Goal: Book appointment/travel/reservation

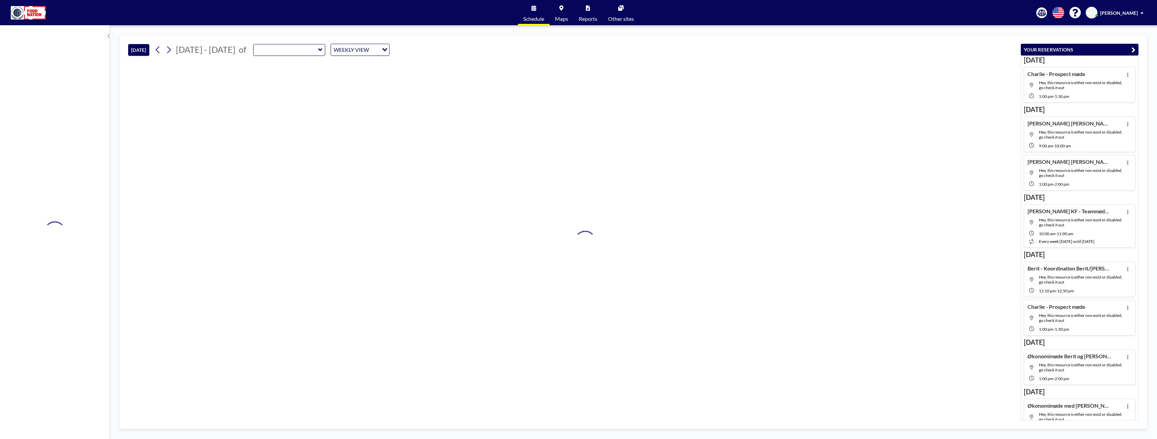
type input "Mutebox 2"
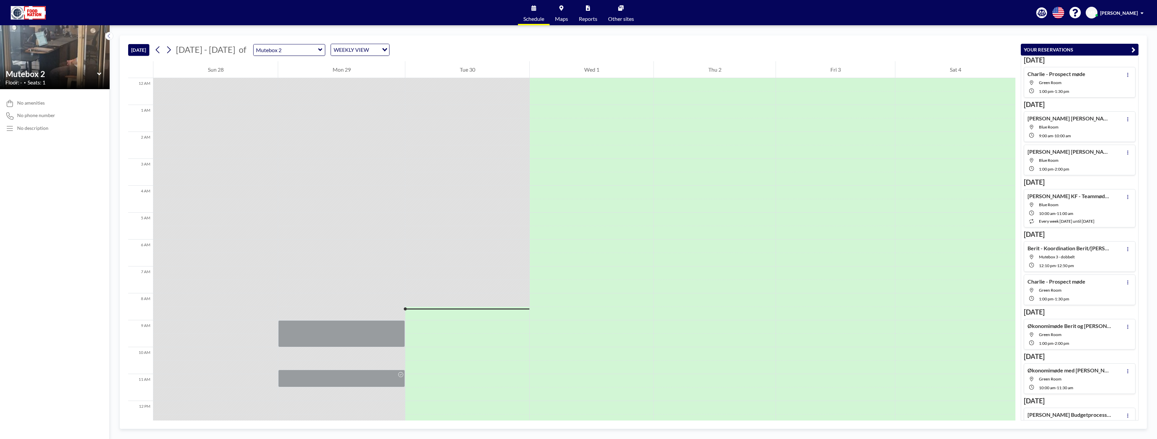
click at [318, 48] on icon at bounding box center [320, 49] width 4 height 7
type input "Green Room"
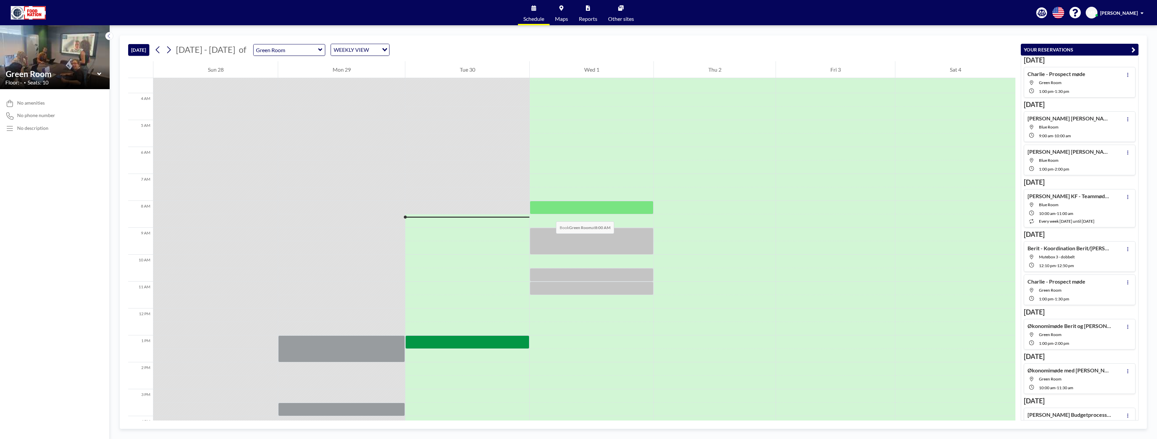
scroll to position [101, 0]
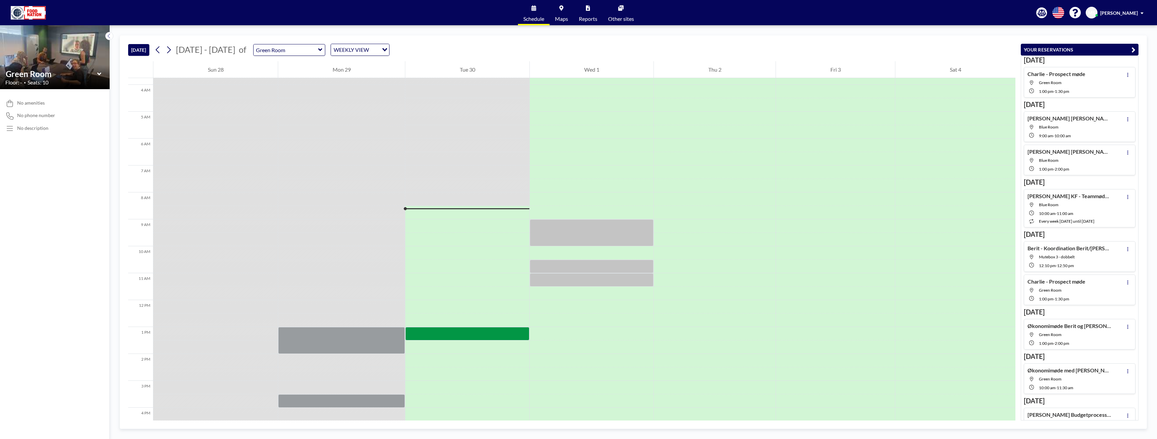
click at [318, 51] on icon at bounding box center [320, 49] width 4 height 7
type input "Blue Room"
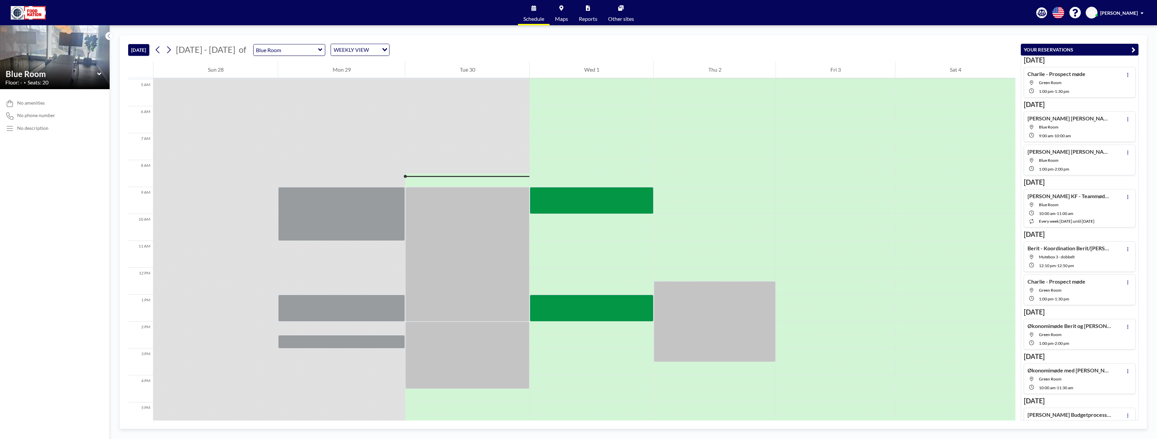
scroll to position [135, 0]
click at [318, 51] on icon at bounding box center [320, 49] width 4 height 7
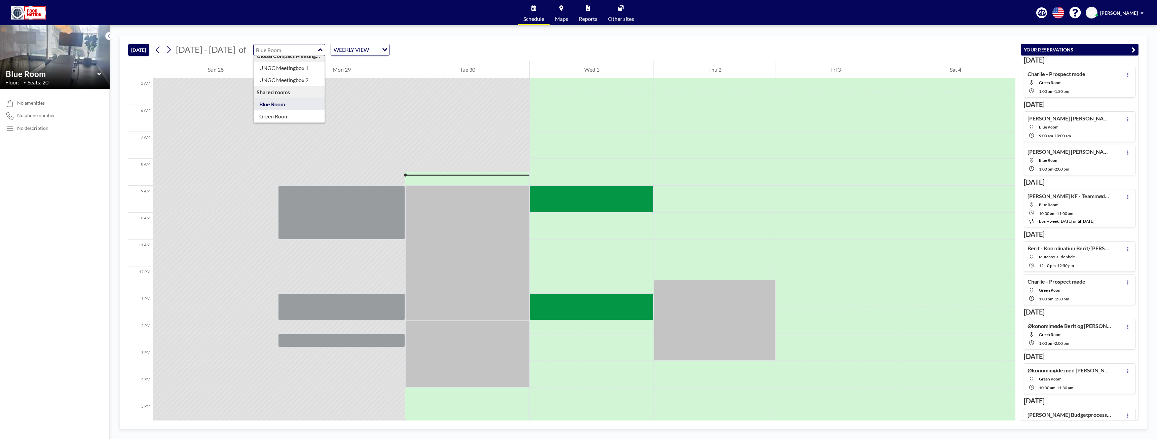
scroll to position [58, 0]
type input "Green Room"
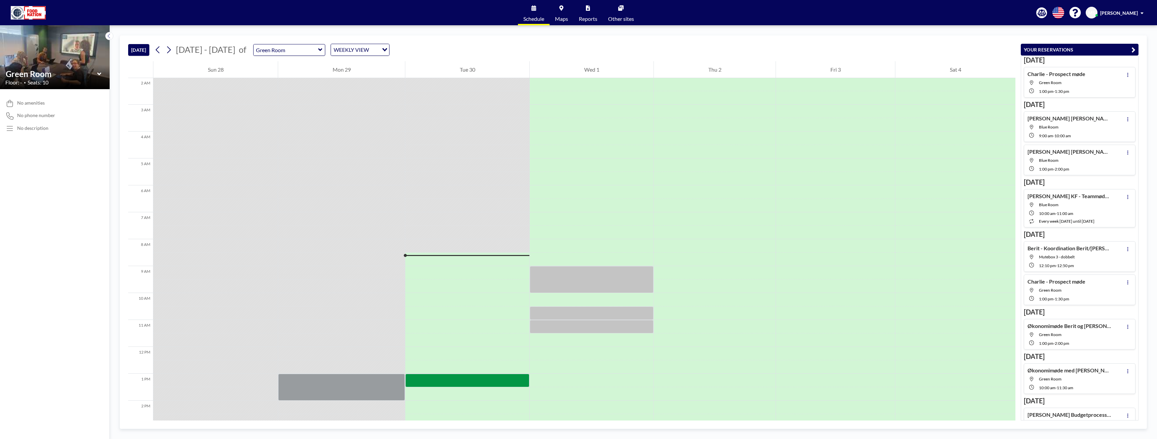
scroll to position [101, 0]
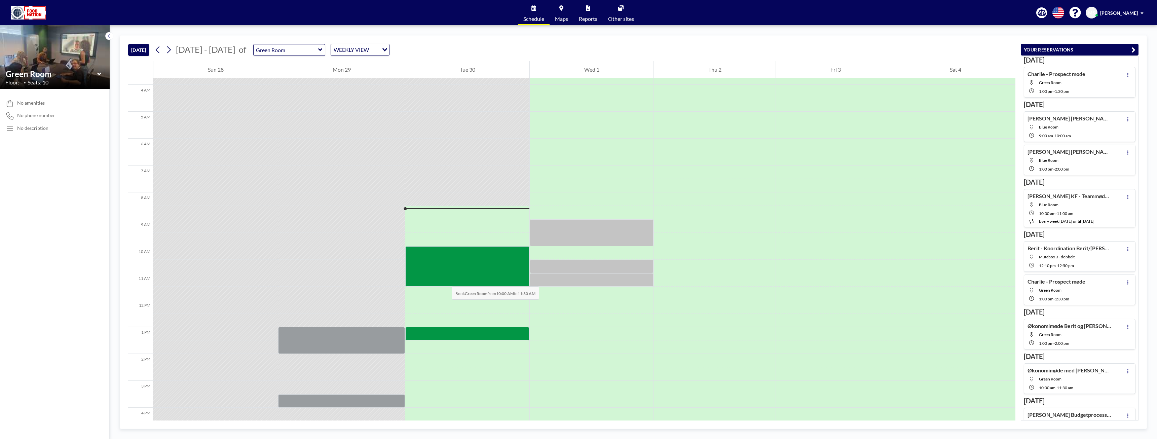
drag, startPoint x: 444, startPoint y: 249, endPoint x: 445, endPoint y: 280, distance: 30.6
click at [445, 280] on div at bounding box center [467, 266] width 124 height 40
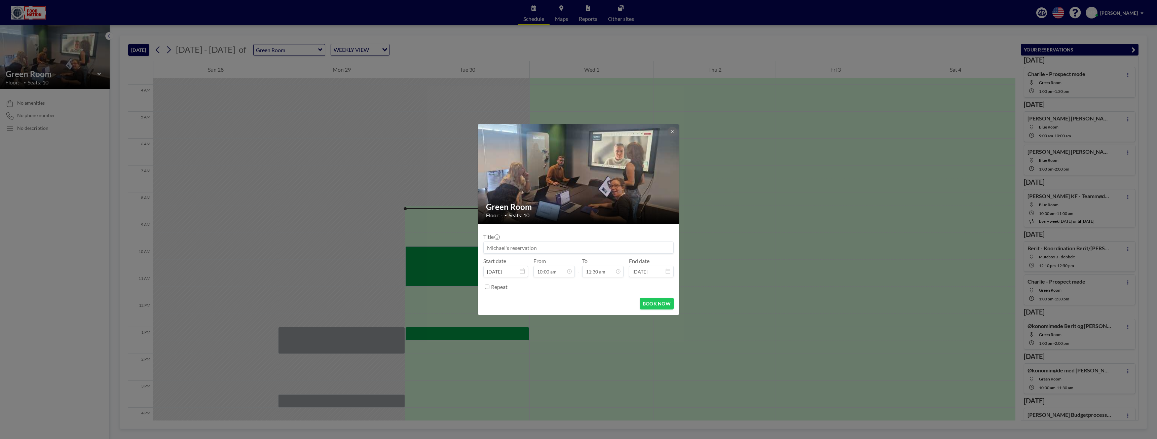
click at [626, 245] on input at bounding box center [579, 247] width 190 height 11
type input "Niklas møde"
click at [655, 304] on button "BOOK NOW" at bounding box center [657, 304] width 34 height 12
